Goal: Task Accomplishment & Management: Use online tool/utility

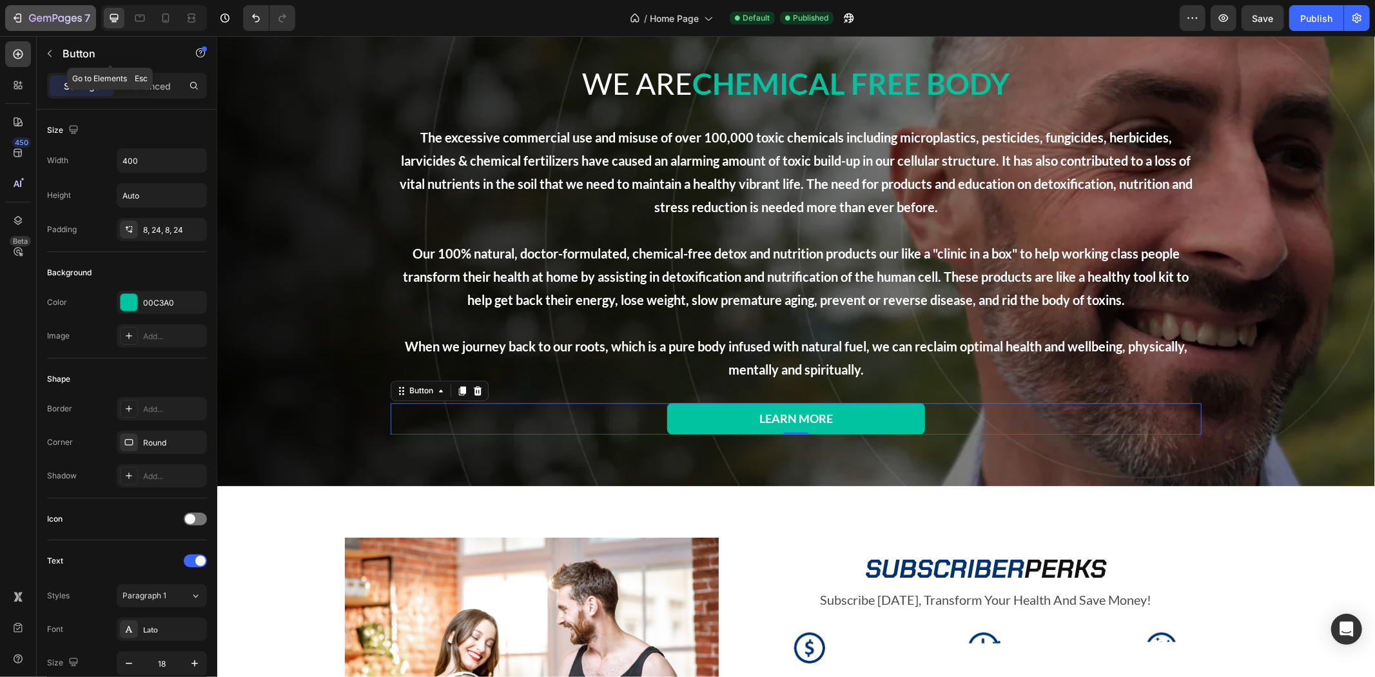
scroll to position [421, 0]
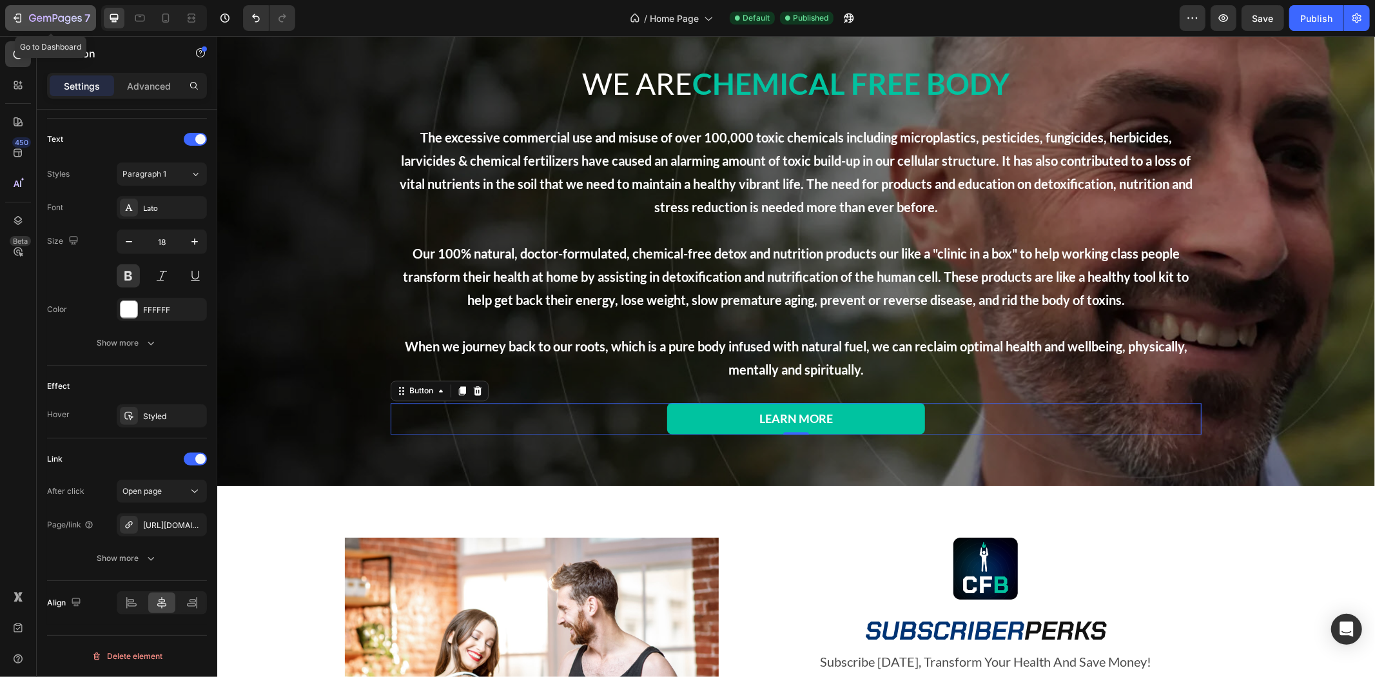
click at [58, 19] on icon "button" at bounding box center [55, 19] width 53 height 11
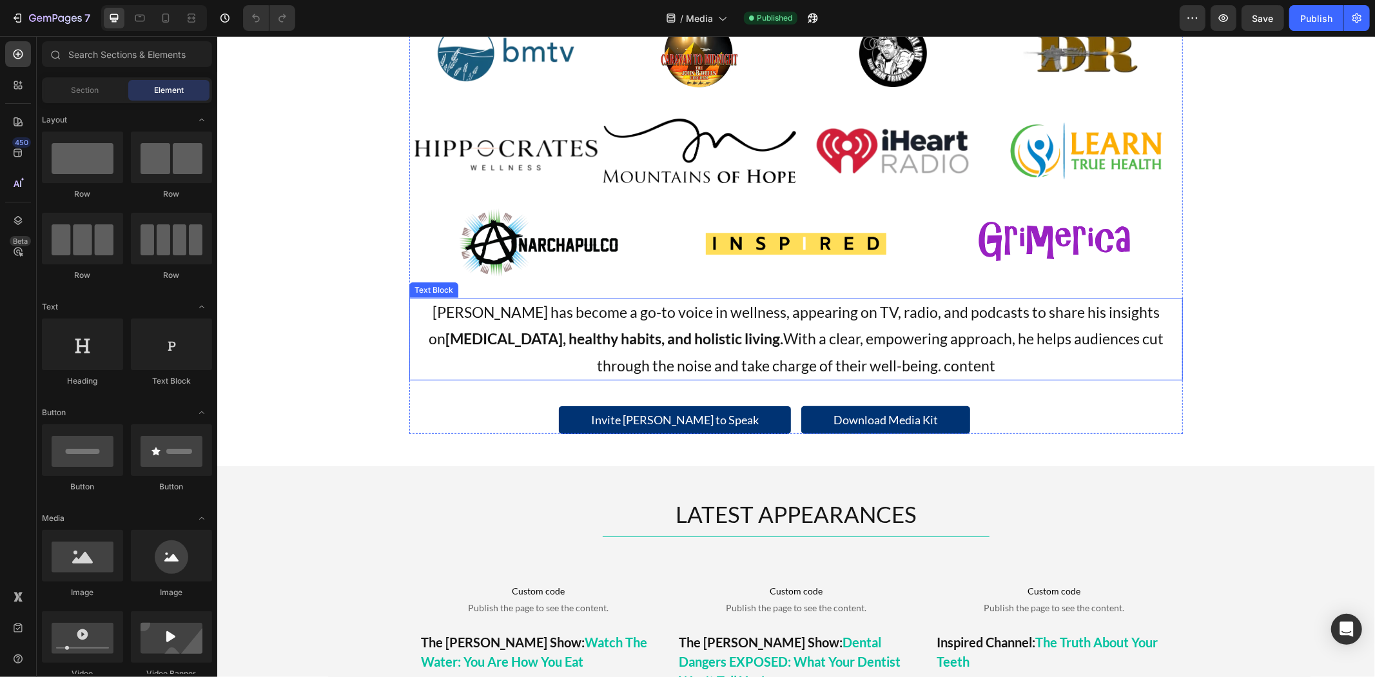
scroll to position [572, 0]
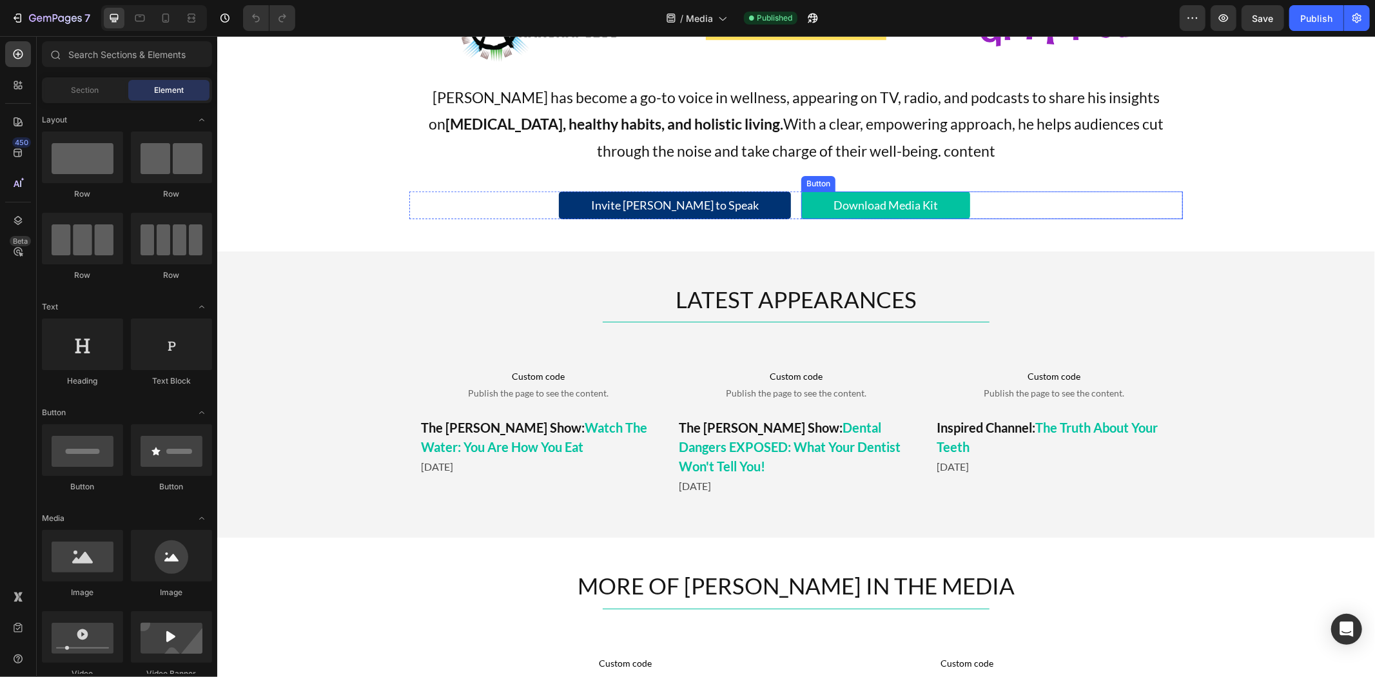
click at [898, 215] on link "Download Media Kit" at bounding box center [884, 204] width 169 height 27
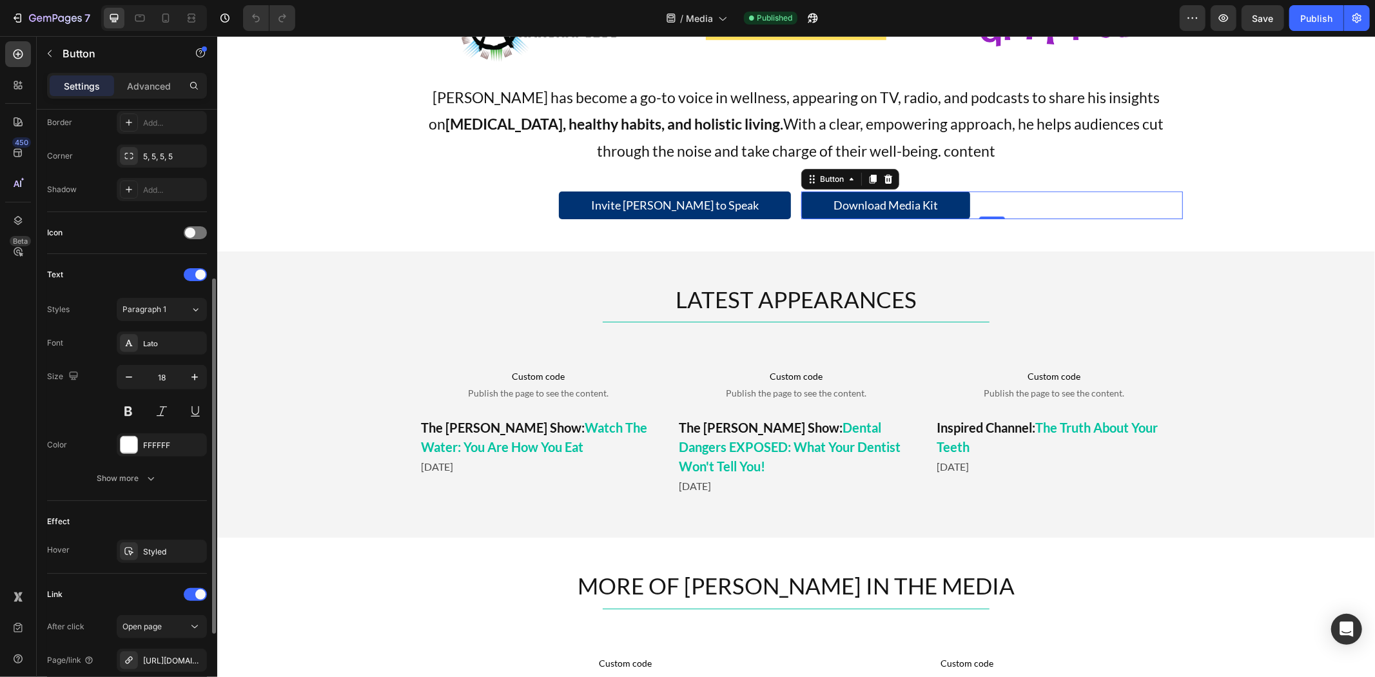
scroll to position [421, 0]
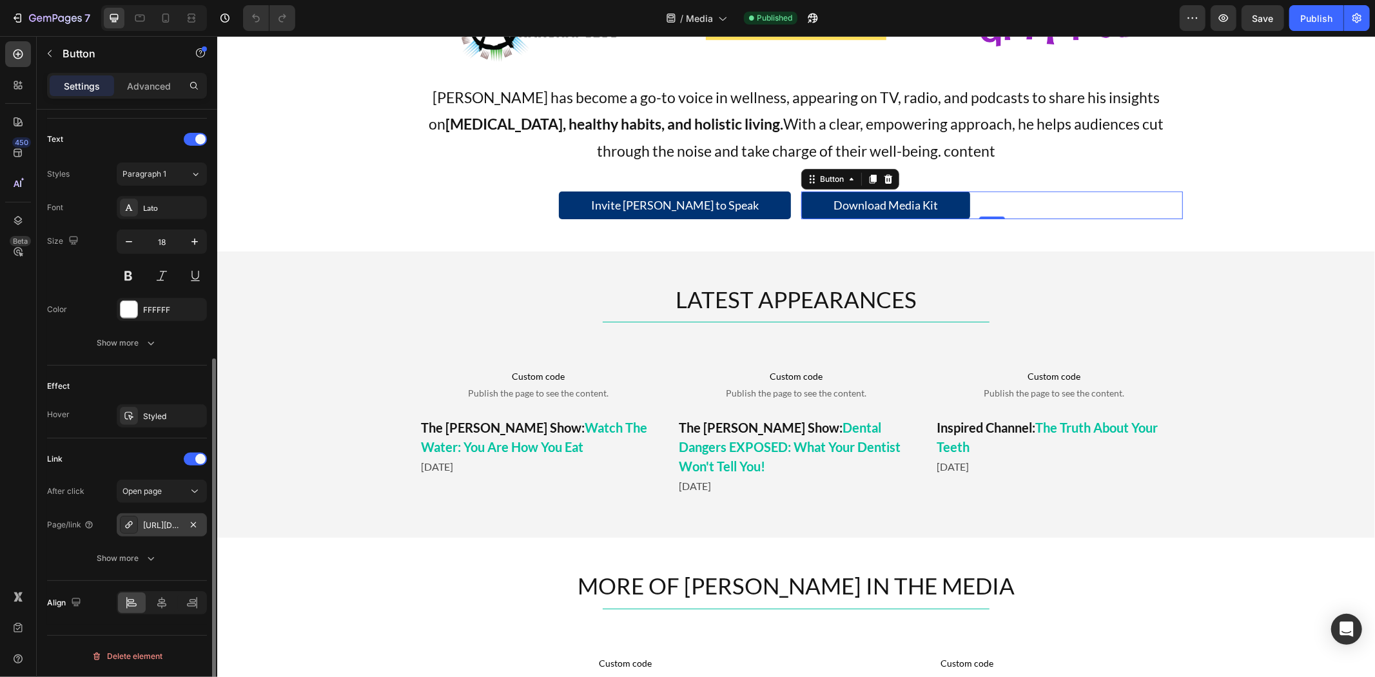
click at [156, 523] on div "[URL][DOMAIN_NAME]" at bounding box center [161, 525] width 37 height 12
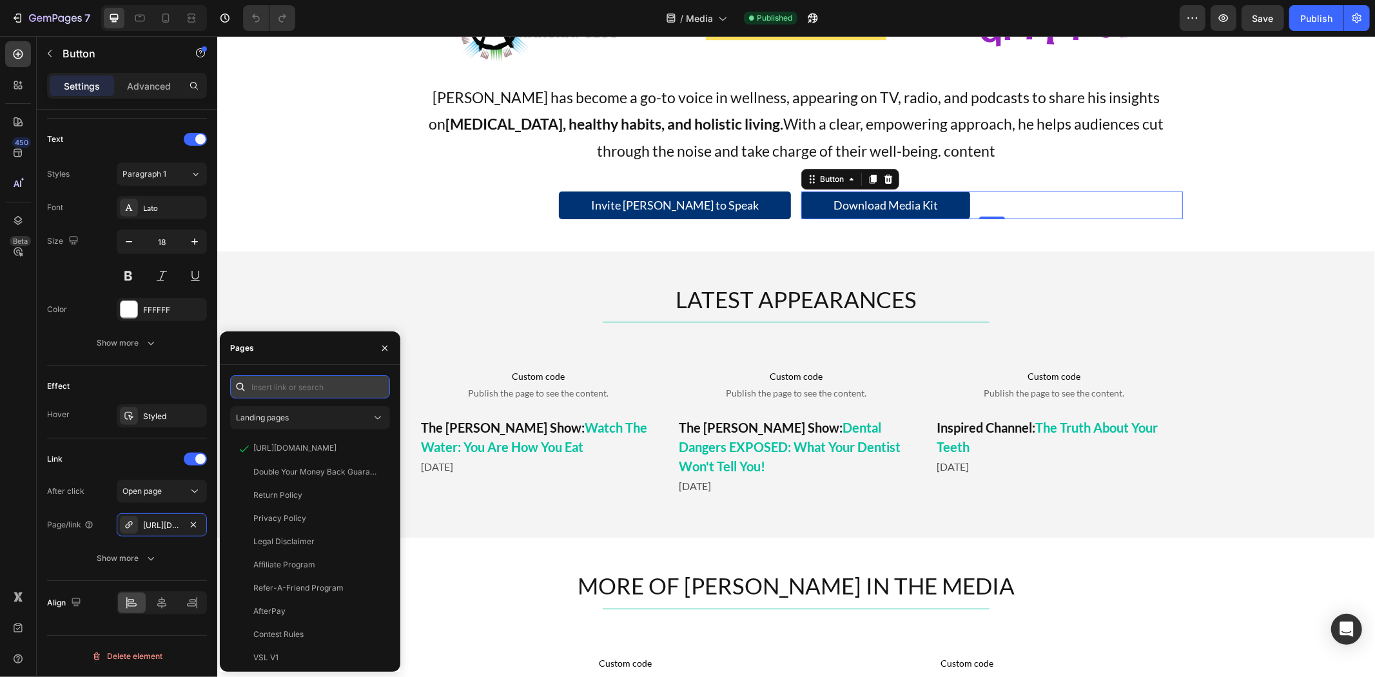
click at [302, 376] on input "text" at bounding box center [310, 386] width 160 height 23
paste input "[URL][DOMAIN_NAME]"
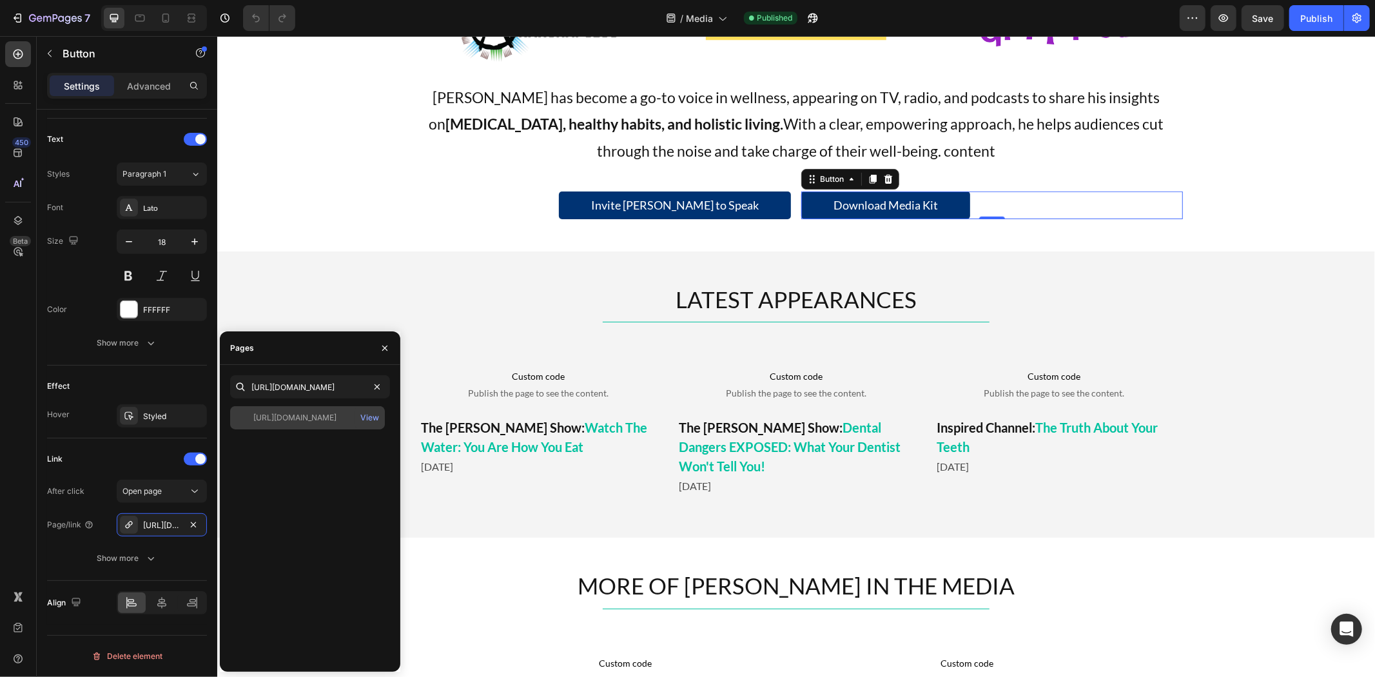
click at [336, 413] on div "[URL][DOMAIN_NAME]" at bounding box center [294, 418] width 83 height 12
click at [382, 349] on icon "button" at bounding box center [385, 348] width 10 height 10
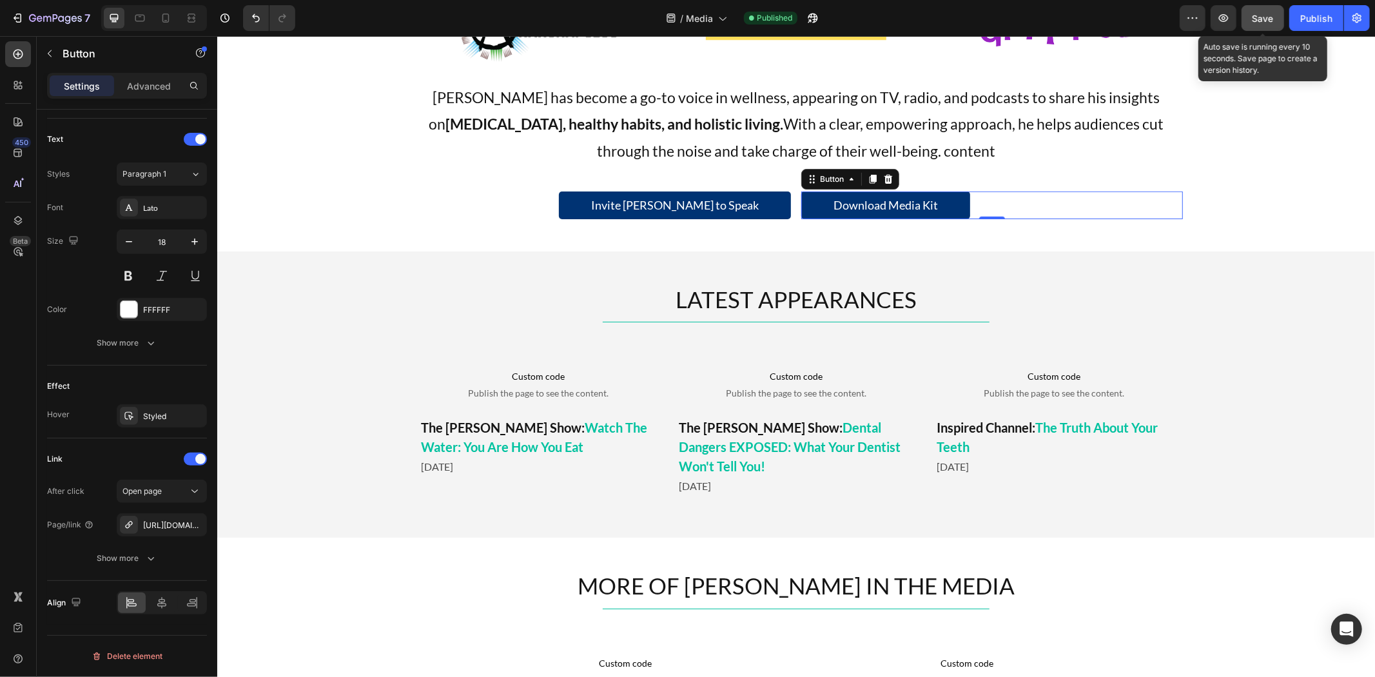
click at [1255, 15] on span "Save" at bounding box center [1262, 18] width 21 height 11
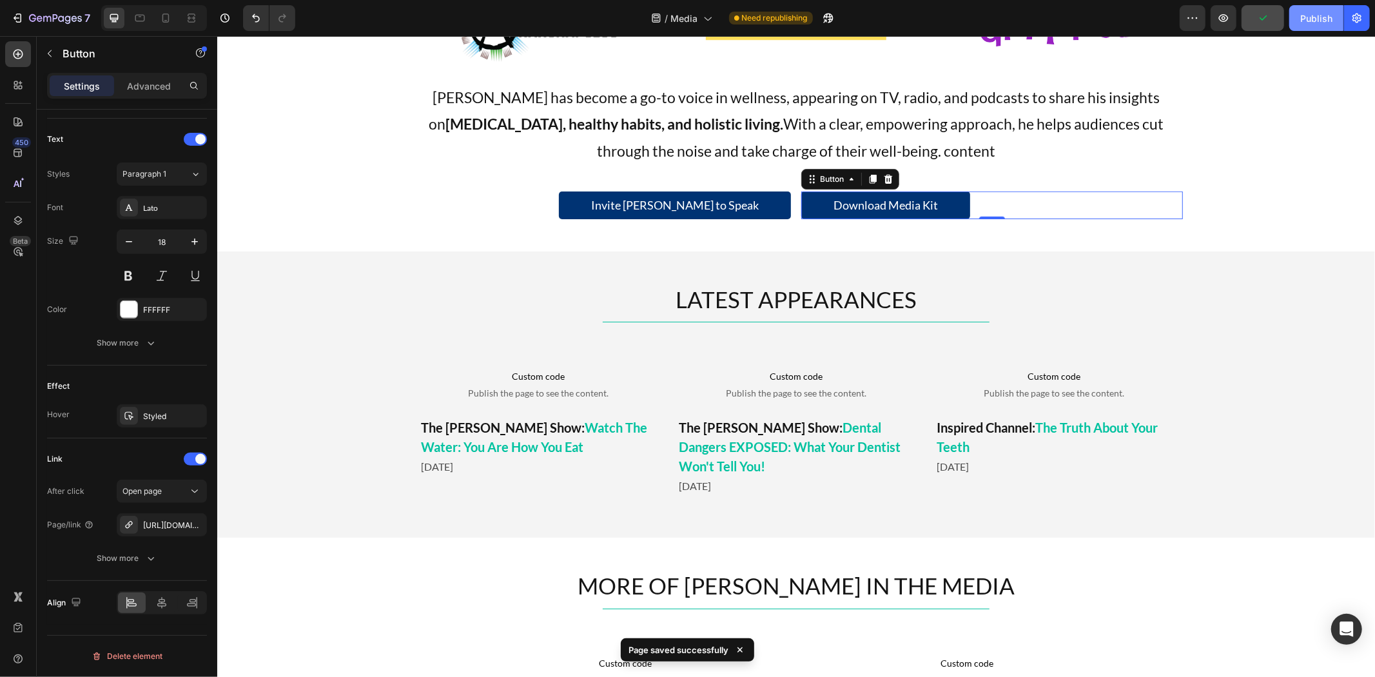
click at [1304, 27] on button "Publish" at bounding box center [1316, 18] width 54 height 26
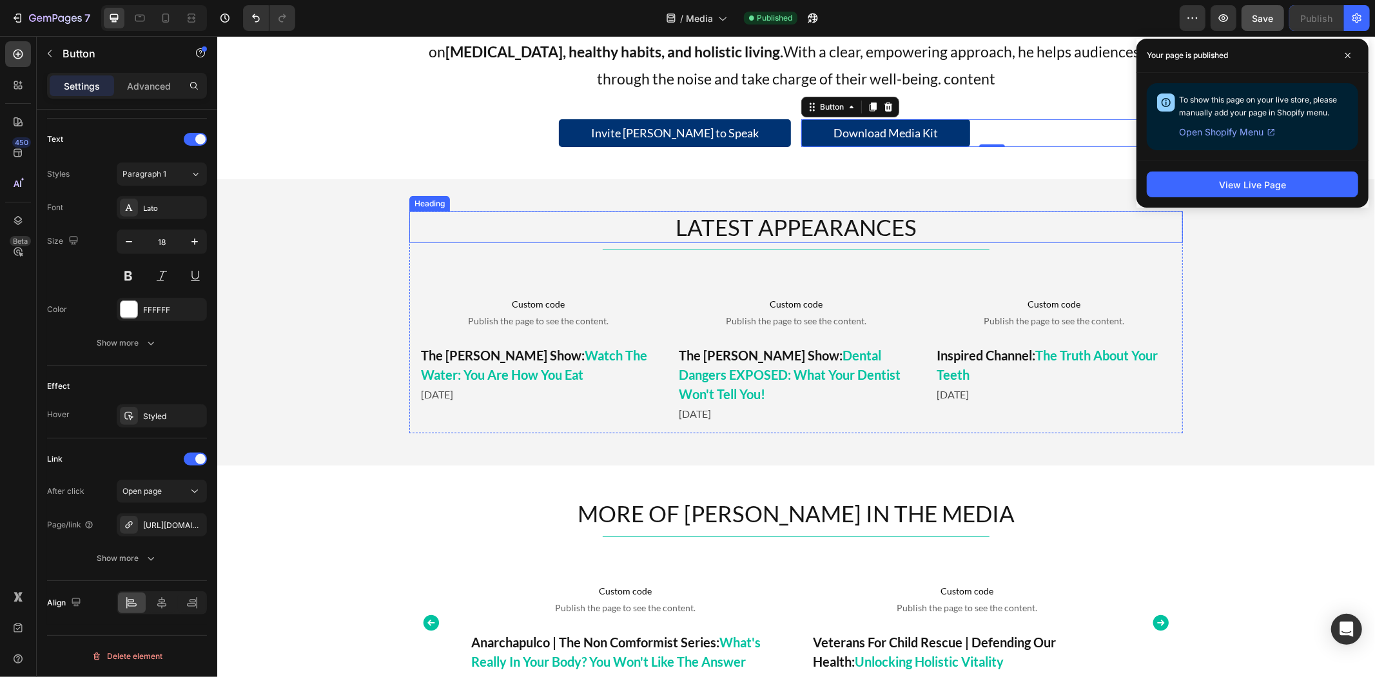
scroll to position [501, 0]
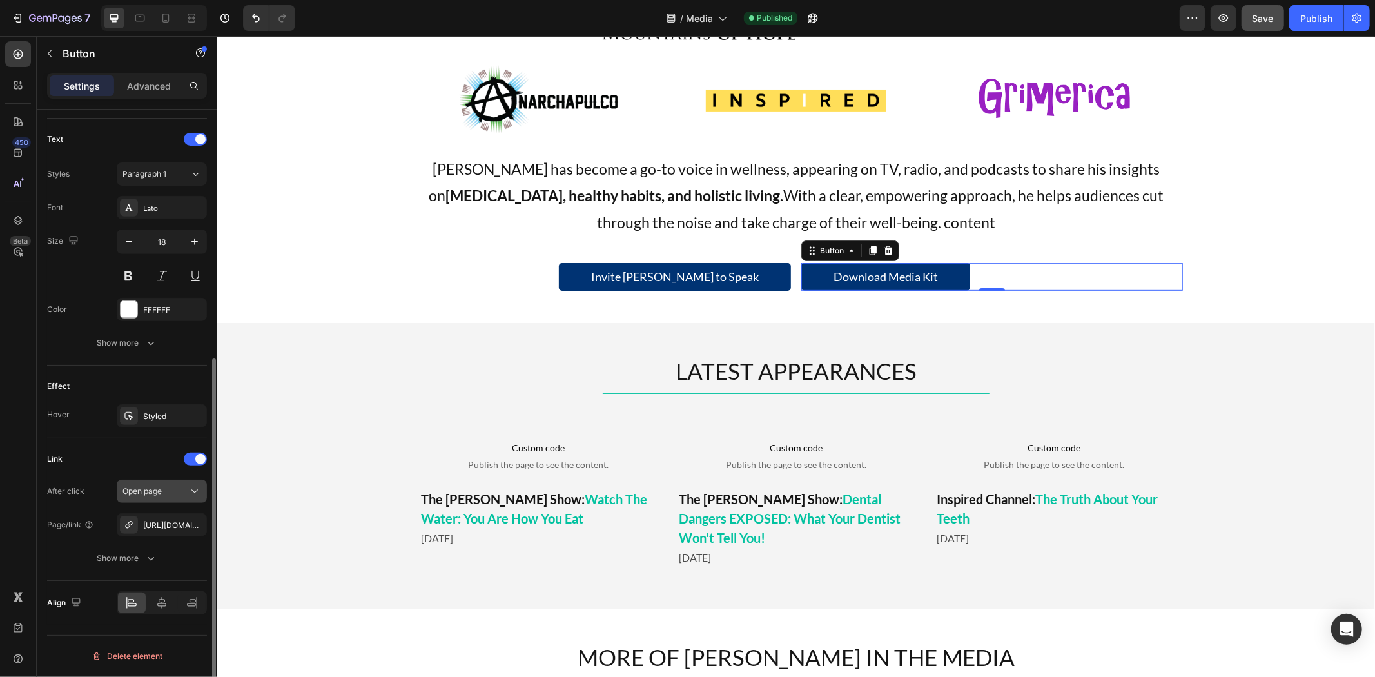
click at [162, 487] on span "Open page" at bounding box center [141, 491] width 39 height 10
click at [164, 491] on div "Open page" at bounding box center [155, 491] width 66 height 12
click at [166, 520] on div "[URL][DOMAIN_NAME]" at bounding box center [161, 525] width 37 height 12
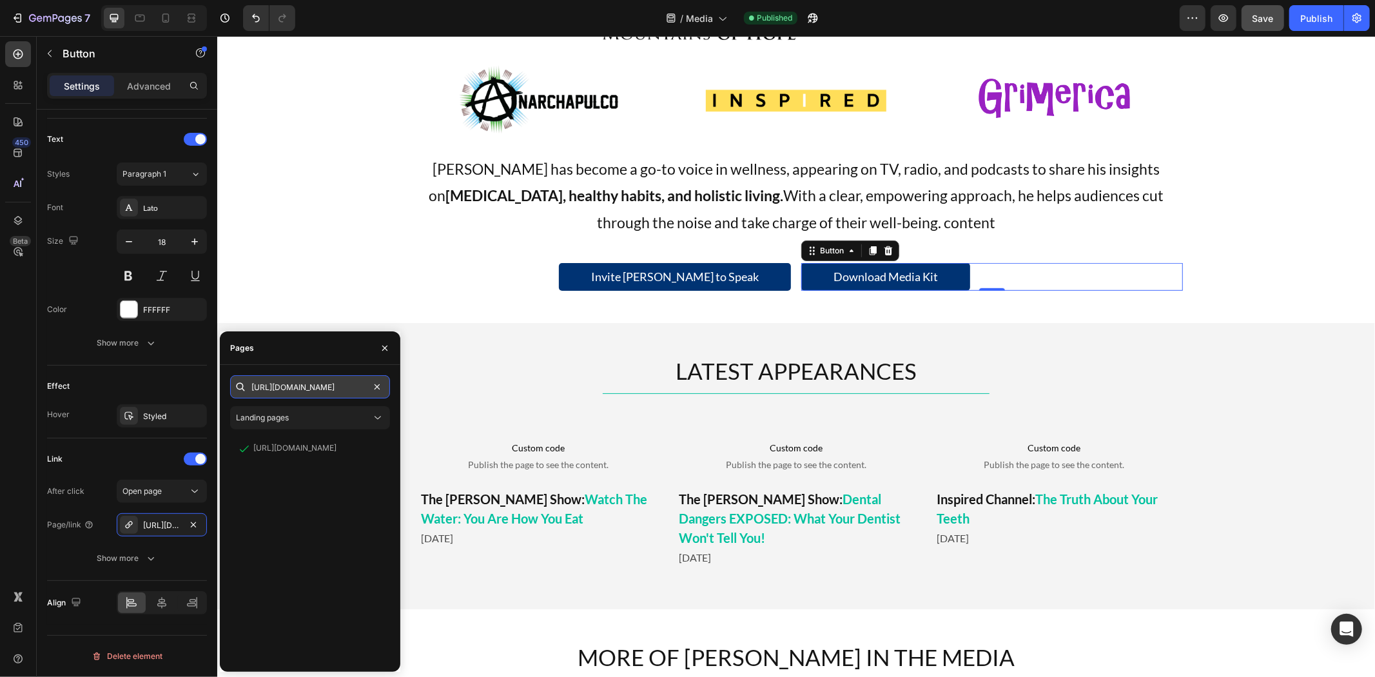
click at [309, 393] on input "[URL][DOMAIN_NAME]" at bounding box center [310, 386] width 160 height 23
paste input ".pdf?v=1756248499"
type input "[URL][DOMAIN_NAME]"
click at [319, 412] on div "[URL][DOMAIN_NAME]" at bounding box center [294, 418] width 83 height 12
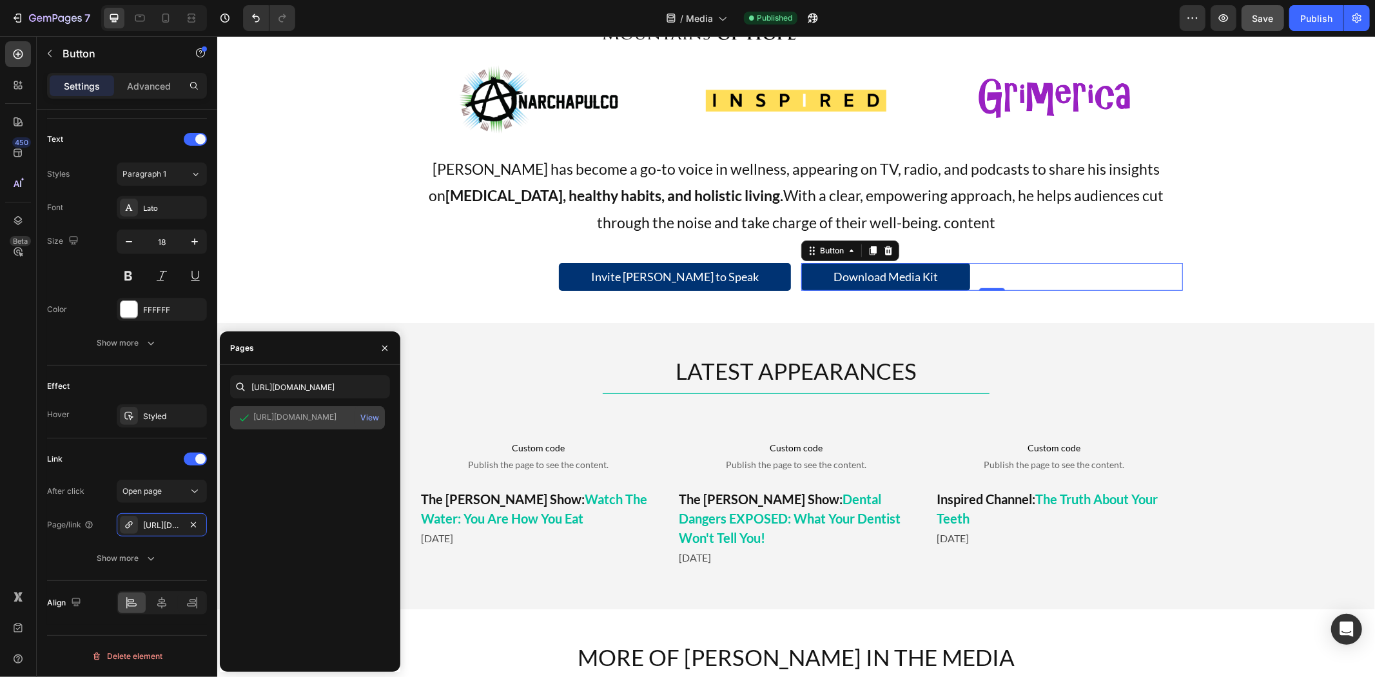
scroll to position [0, 0]
click at [381, 351] on icon "button" at bounding box center [385, 348] width 10 height 10
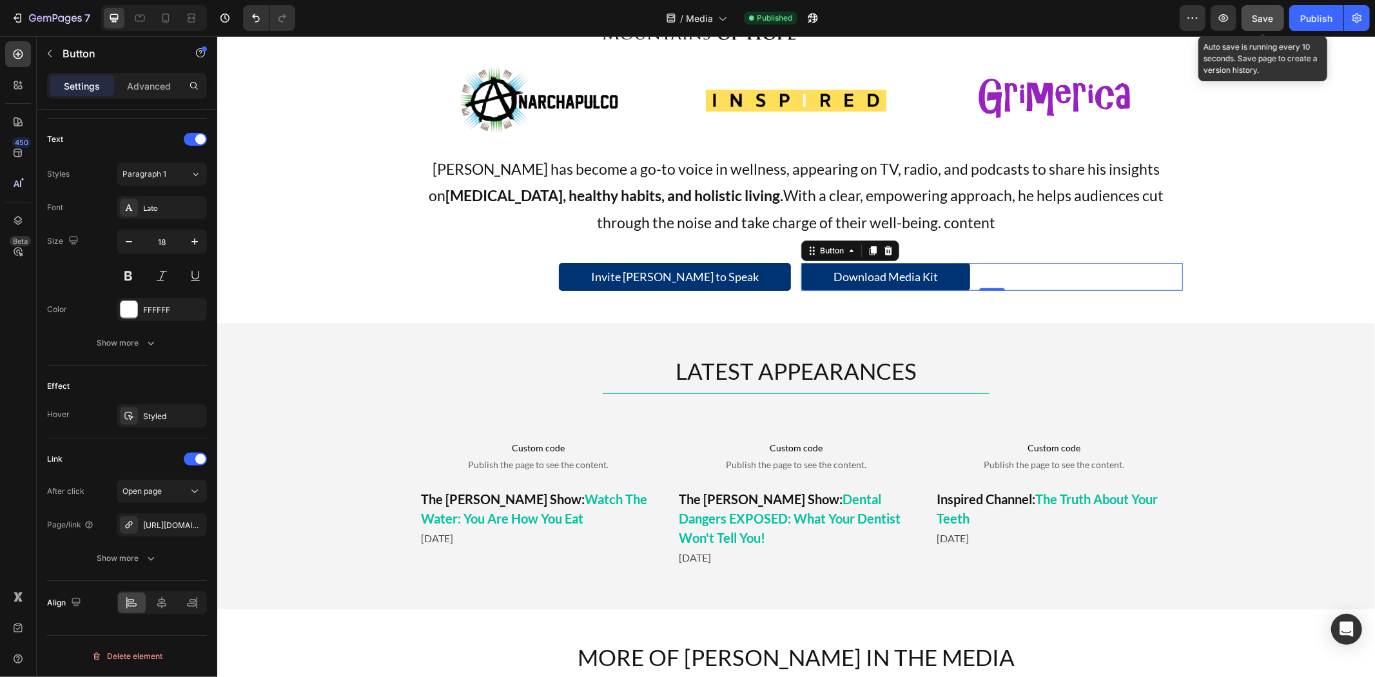
click at [1266, 23] on div "Save" at bounding box center [1262, 19] width 21 height 14
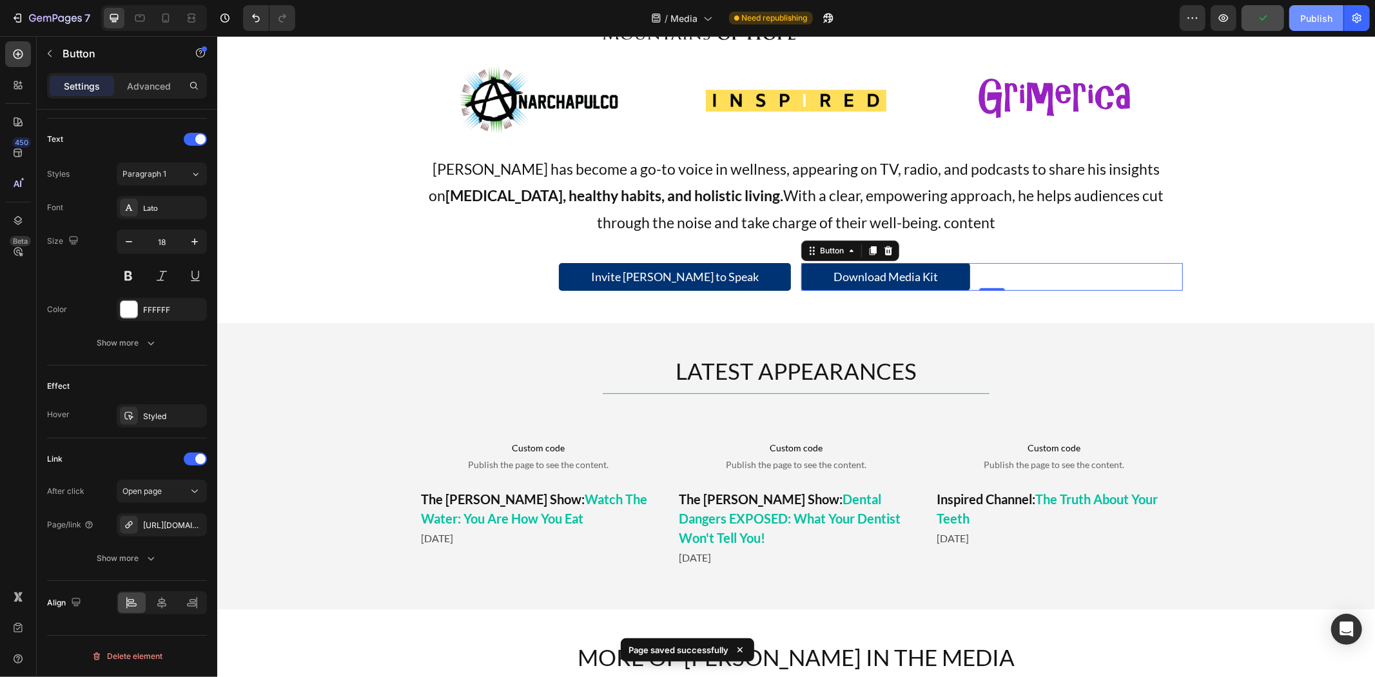
click at [1311, 26] on button "Publish" at bounding box center [1316, 18] width 54 height 26
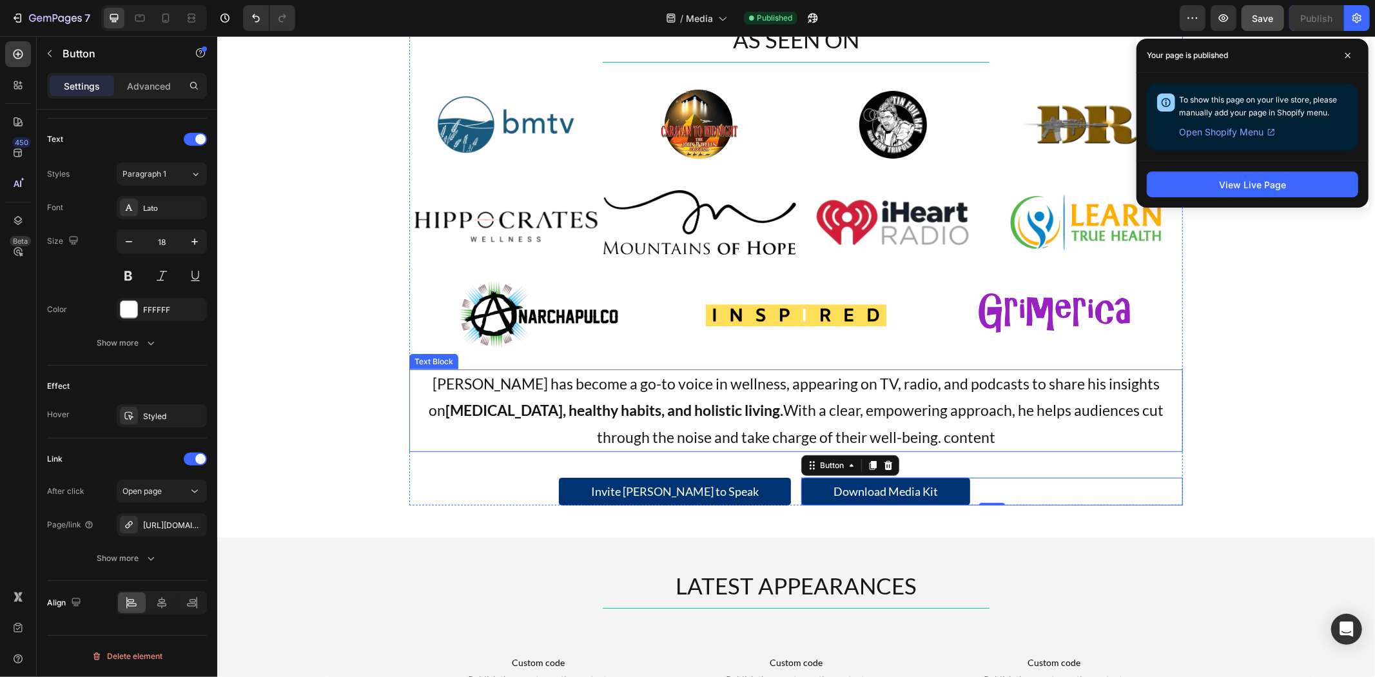
scroll to position [501, 0]
